Goal: Task Accomplishment & Management: Use online tool/utility

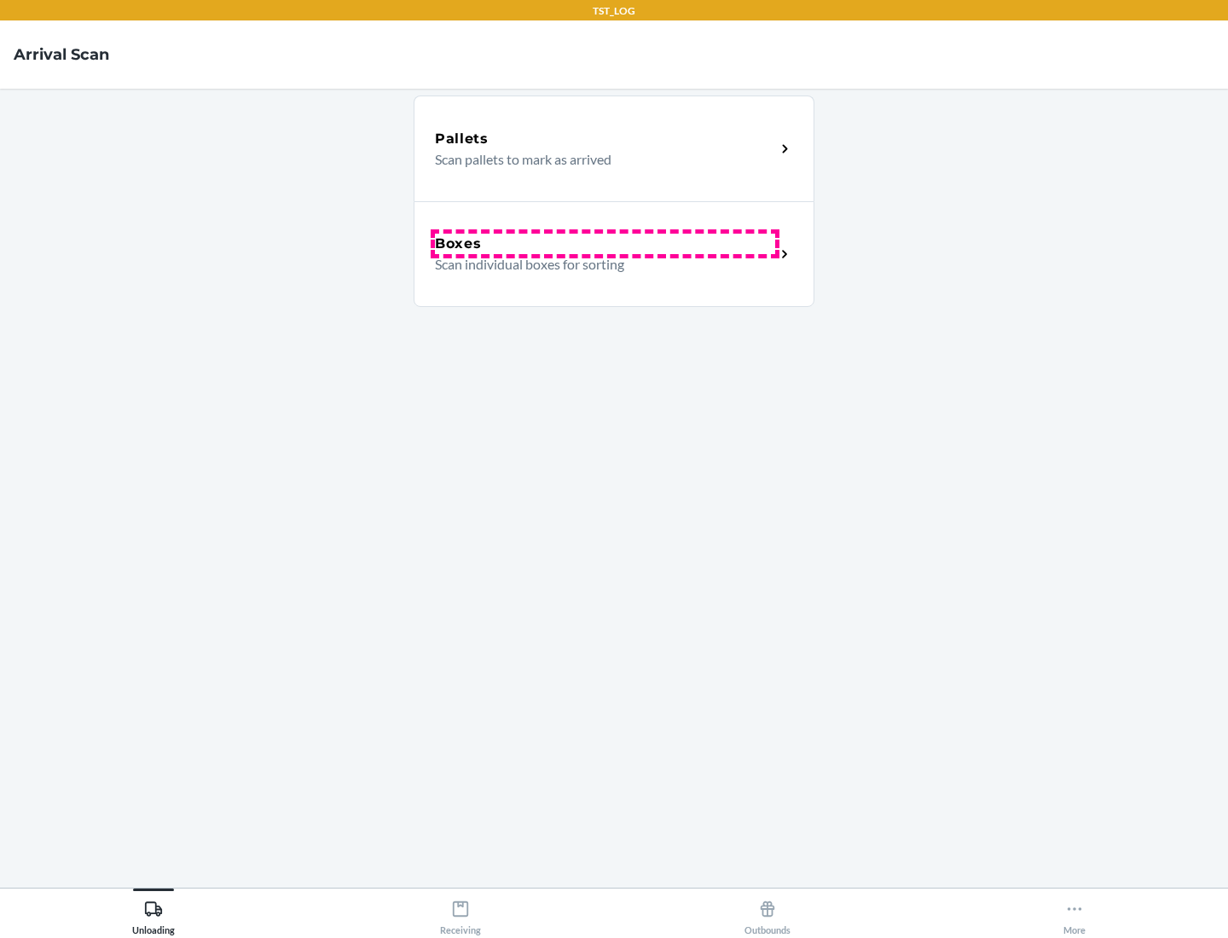
click at [605, 244] on div "Boxes" at bounding box center [605, 244] width 340 height 20
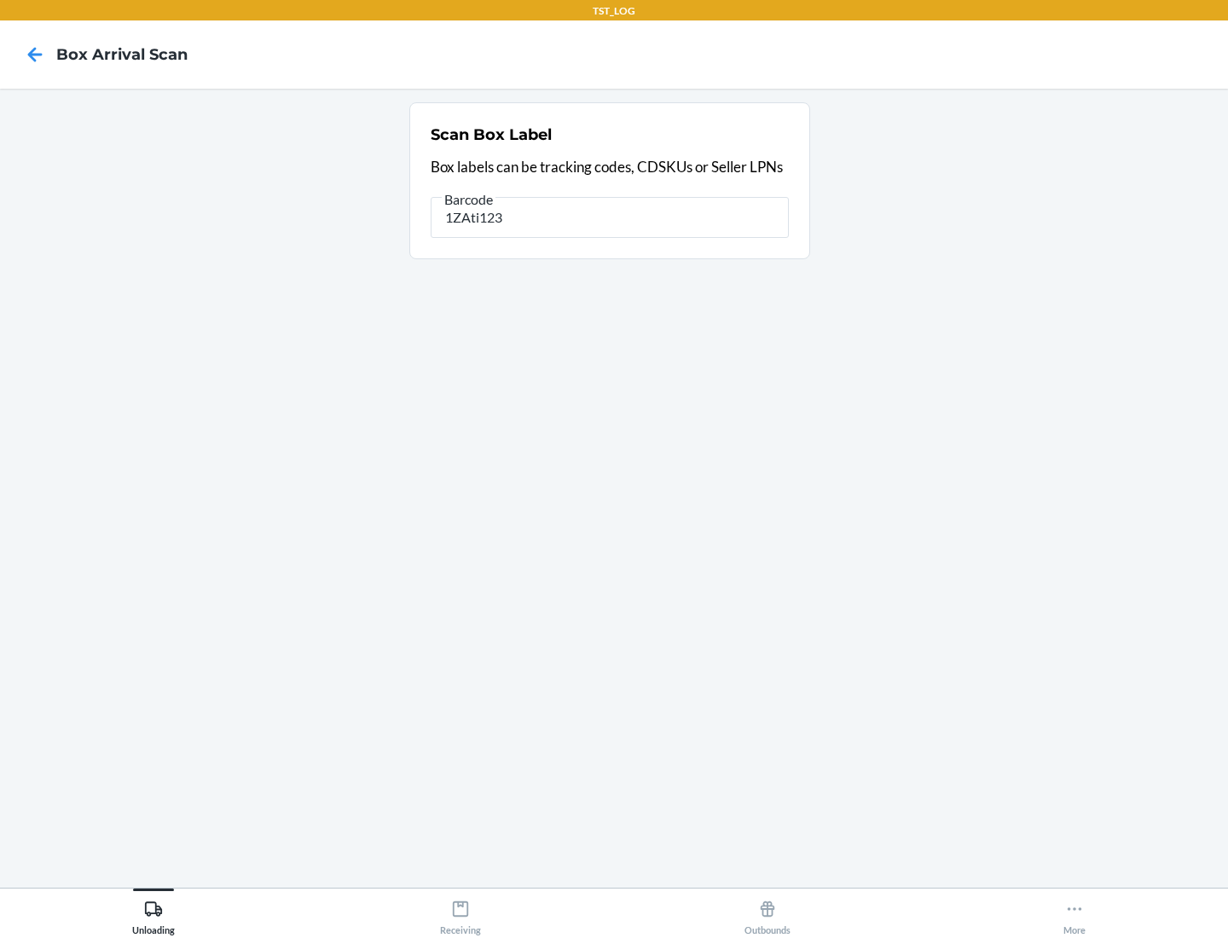
type input "1ZAti123"
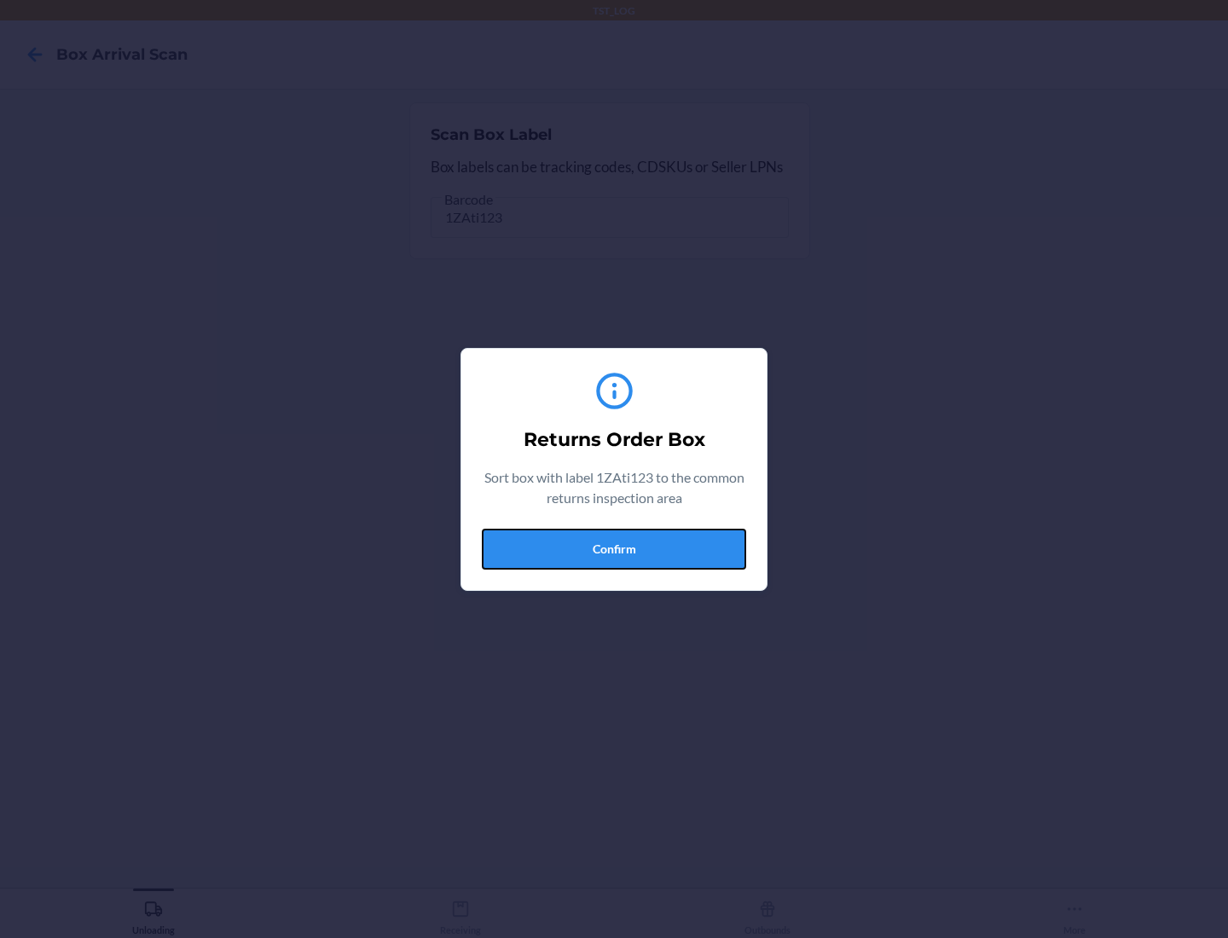
click at [614, 548] on button "Confirm" at bounding box center [614, 549] width 264 height 41
